Goal: Task Accomplishment & Management: Use online tool/utility

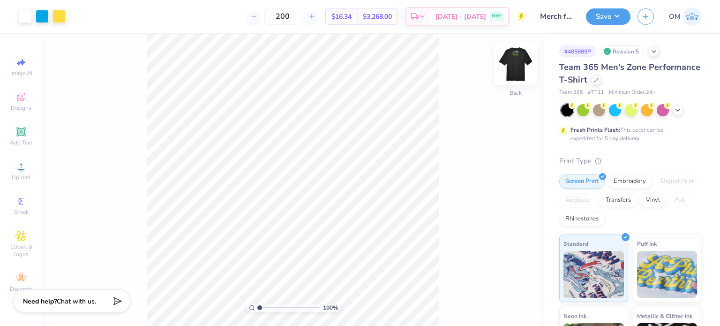
click at [521, 58] on img at bounding box center [516, 64] width 38 height 38
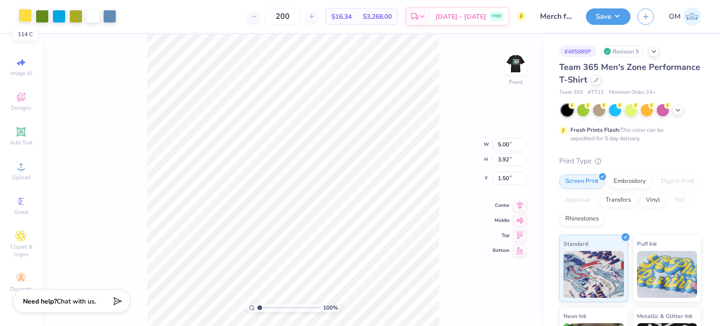
click at [23, 11] on div at bounding box center [25, 15] width 13 height 13
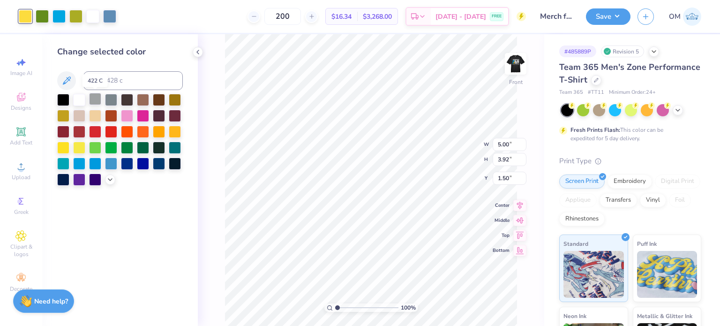
click at [94, 102] on div at bounding box center [95, 99] width 12 height 12
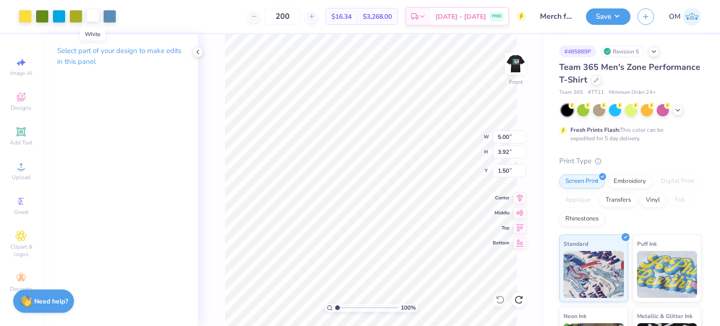
click at [98, 10] on div at bounding box center [92, 15] width 13 height 13
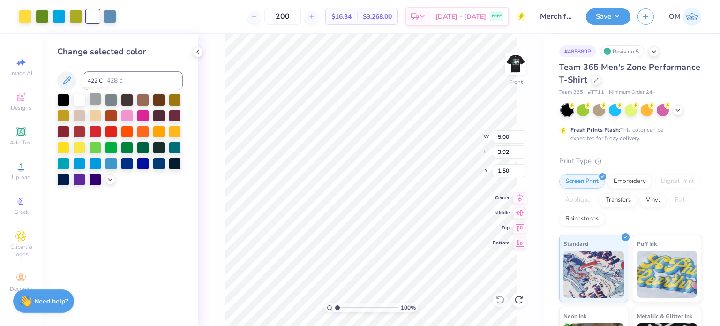
click at [99, 100] on div at bounding box center [95, 99] width 12 height 12
click at [25, 18] on div at bounding box center [25, 15] width 13 height 13
click at [99, 100] on div at bounding box center [95, 99] width 12 height 12
click at [39, 16] on div at bounding box center [42, 15] width 13 height 13
click at [91, 101] on div at bounding box center [95, 99] width 12 height 12
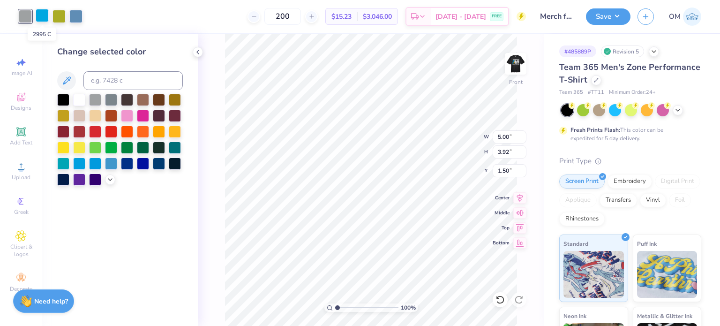
click at [40, 10] on div at bounding box center [42, 15] width 13 height 13
click at [98, 103] on div at bounding box center [95, 99] width 12 height 12
click at [45, 13] on div at bounding box center [42, 15] width 13 height 13
click at [94, 99] on div at bounding box center [95, 99] width 12 height 12
click at [42, 16] on div at bounding box center [42, 15] width 13 height 13
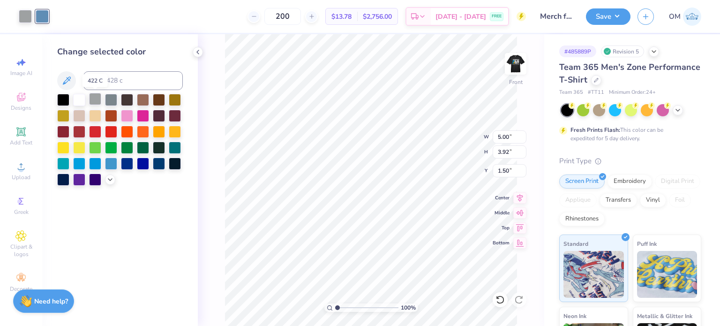
click at [94, 99] on div at bounding box center [95, 99] width 12 height 12
click at [23, 19] on div at bounding box center [25, 16] width 13 height 13
click at [79, 97] on div at bounding box center [79, 99] width 12 height 12
click at [215, 99] on div "100 % Front W 5.00 5.00 " H 3.92 3.92 " Y 1.50 1.50 " Center Middle Top Bottom" at bounding box center [371, 180] width 347 height 292
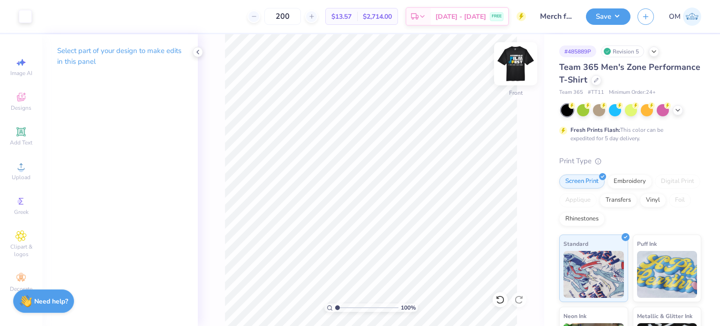
click at [506, 53] on img at bounding box center [516, 64] width 38 height 38
click at [510, 59] on img at bounding box center [516, 64] width 38 height 38
click at [201, 50] on icon at bounding box center [198, 52] width 8 height 8
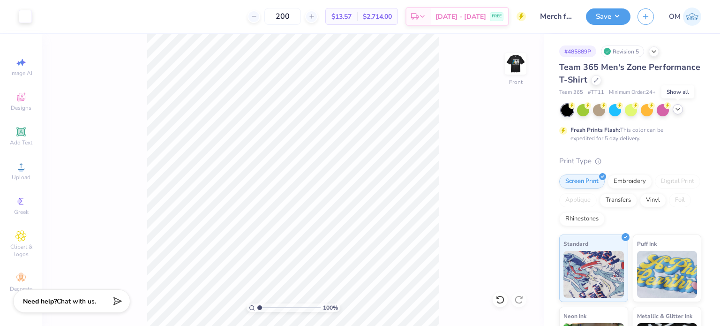
click at [681, 110] on icon at bounding box center [679, 110] width 8 height 8
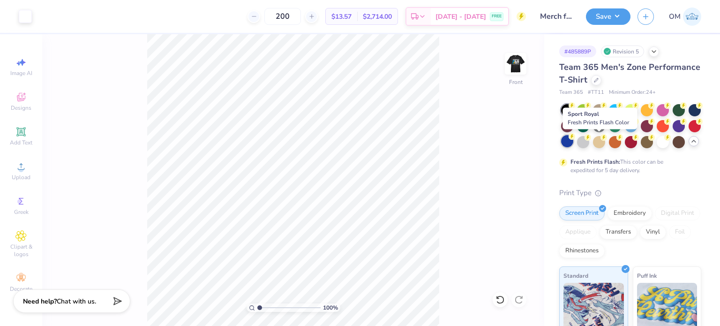
click at [574, 140] on div at bounding box center [567, 141] width 12 height 12
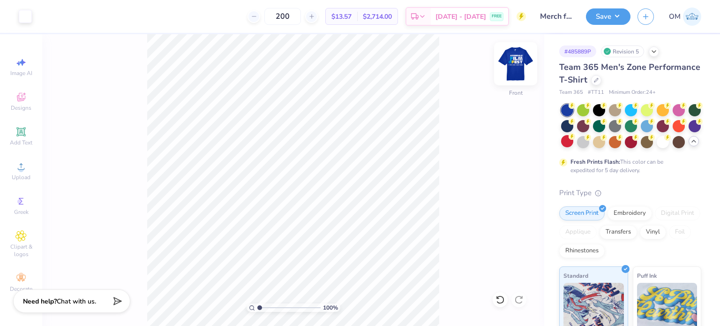
click at [515, 67] on img at bounding box center [516, 64] width 38 height 38
click at [515, 67] on img at bounding box center [516, 63] width 19 height 19
click at [597, 106] on div at bounding box center [599, 109] width 12 height 12
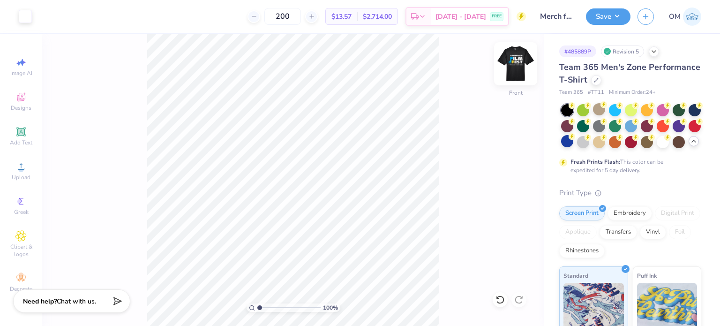
click at [514, 65] on img at bounding box center [516, 64] width 38 height 38
click at [514, 65] on img at bounding box center [516, 63] width 19 height 19
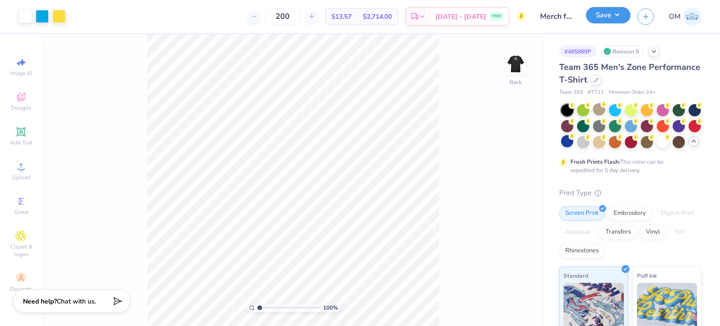
click at [608, 11] on button "Save" at bounding box center [608, 15] width 45 height 16
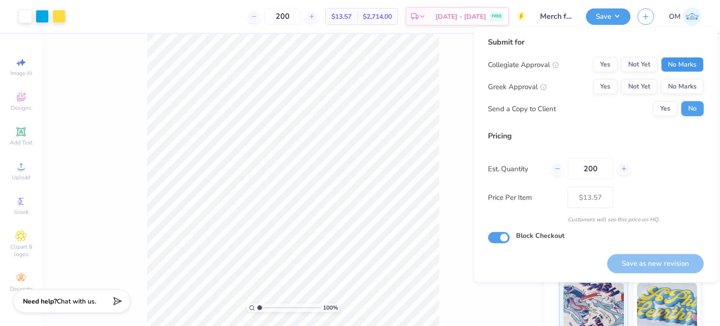
click at [687, 63] on button "No Marks" at bounding box center [682, 64] width 43 height 15
click at [685, 86] on button "No Marks" at bounding box center [682, 86] width 43 height 15
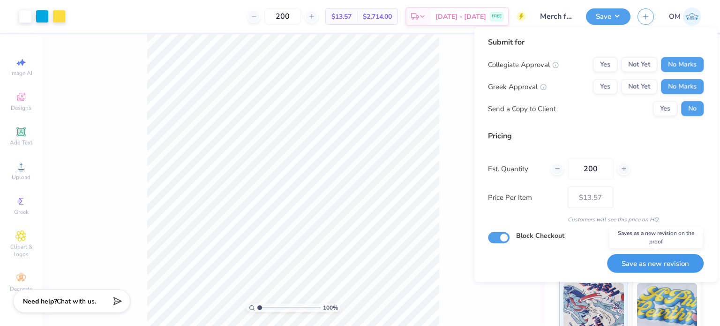
click at [660, 262] on button "Save as new revision" at bounding box center [655, 263] width 97 height 19
type input "$13.57"
